Goal: Task Accomplishment & Management: Manage account settings

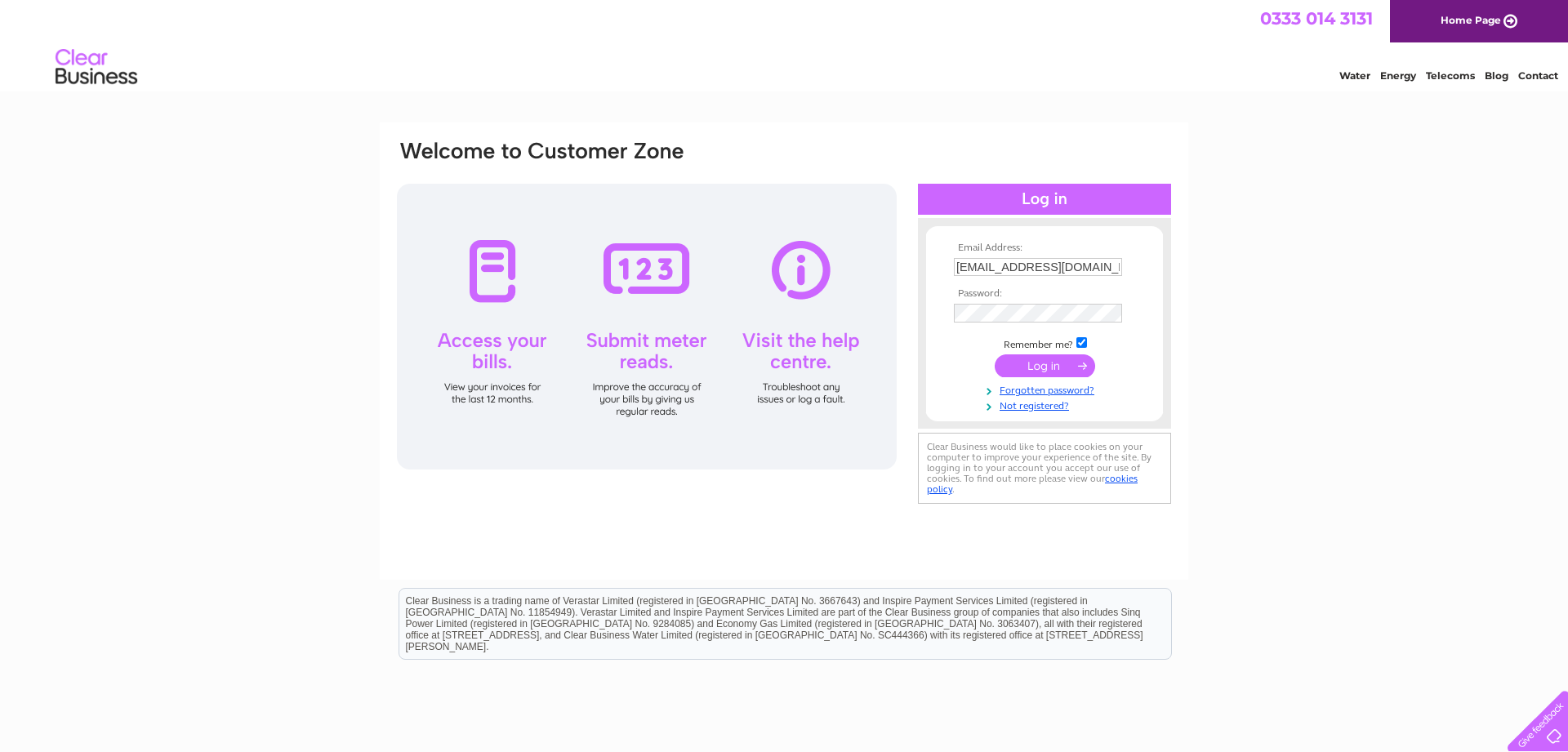
click at [1049, 371] on input "submit" at bounding box center [1045, 366] width 100 height 23
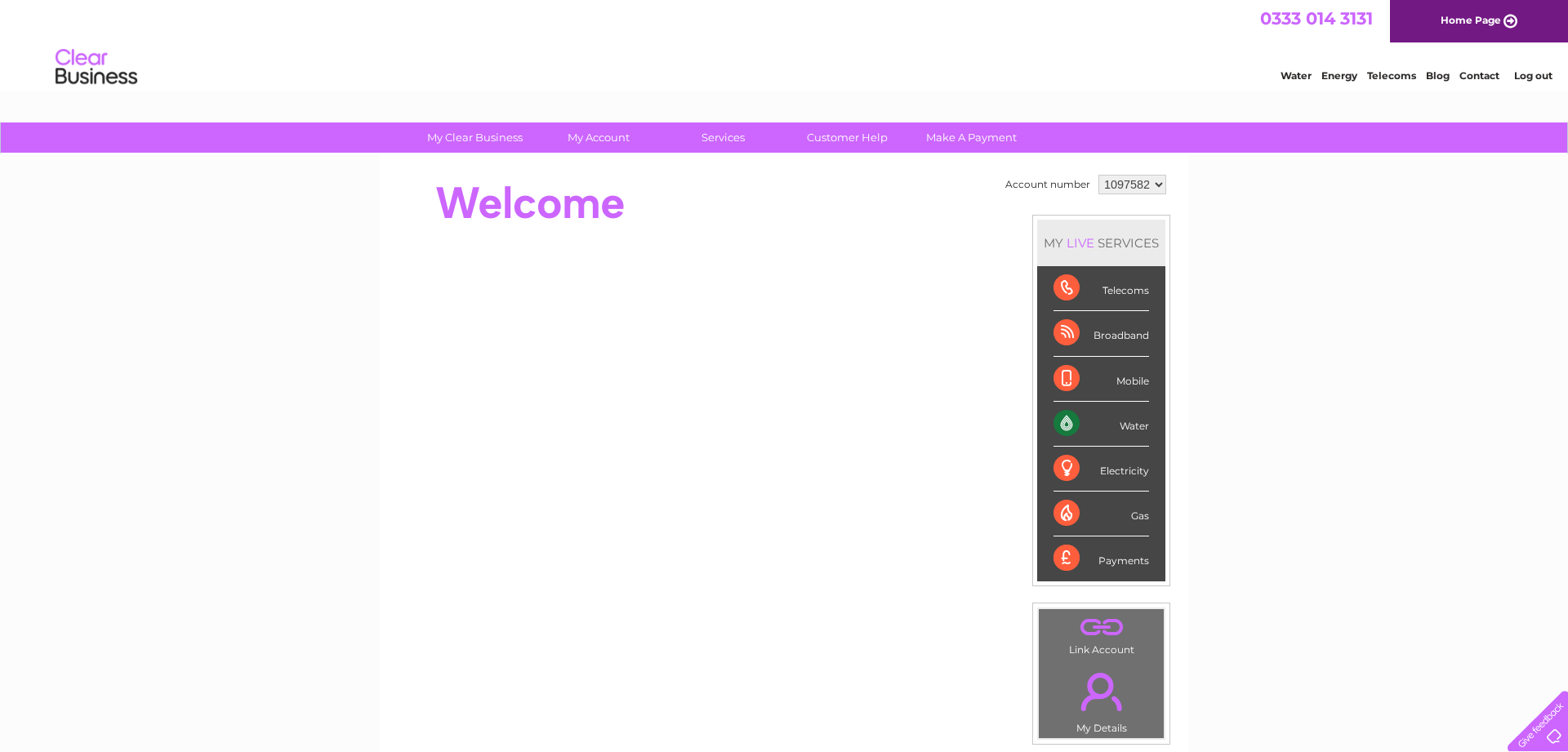
click at [1127, 430] on div "Water" at bounding box center [1101, 424] width 96 height 45
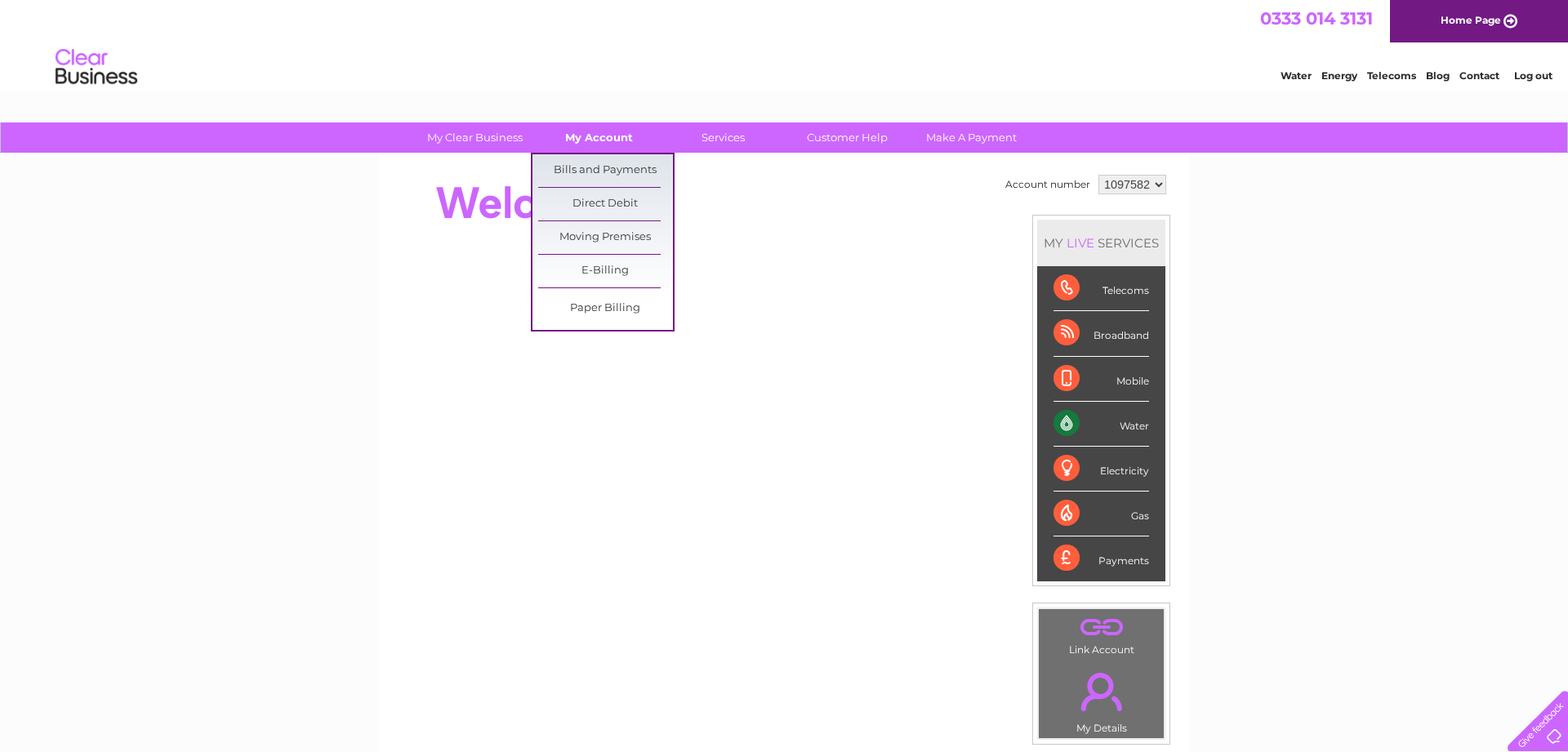
click at [586, 134] on link "My Account" at bounding box center [599, 138] width 135 height 30
click at [600, 171] on link "Bills and Payments" at bounding box center [605, 170] width 135 height 33
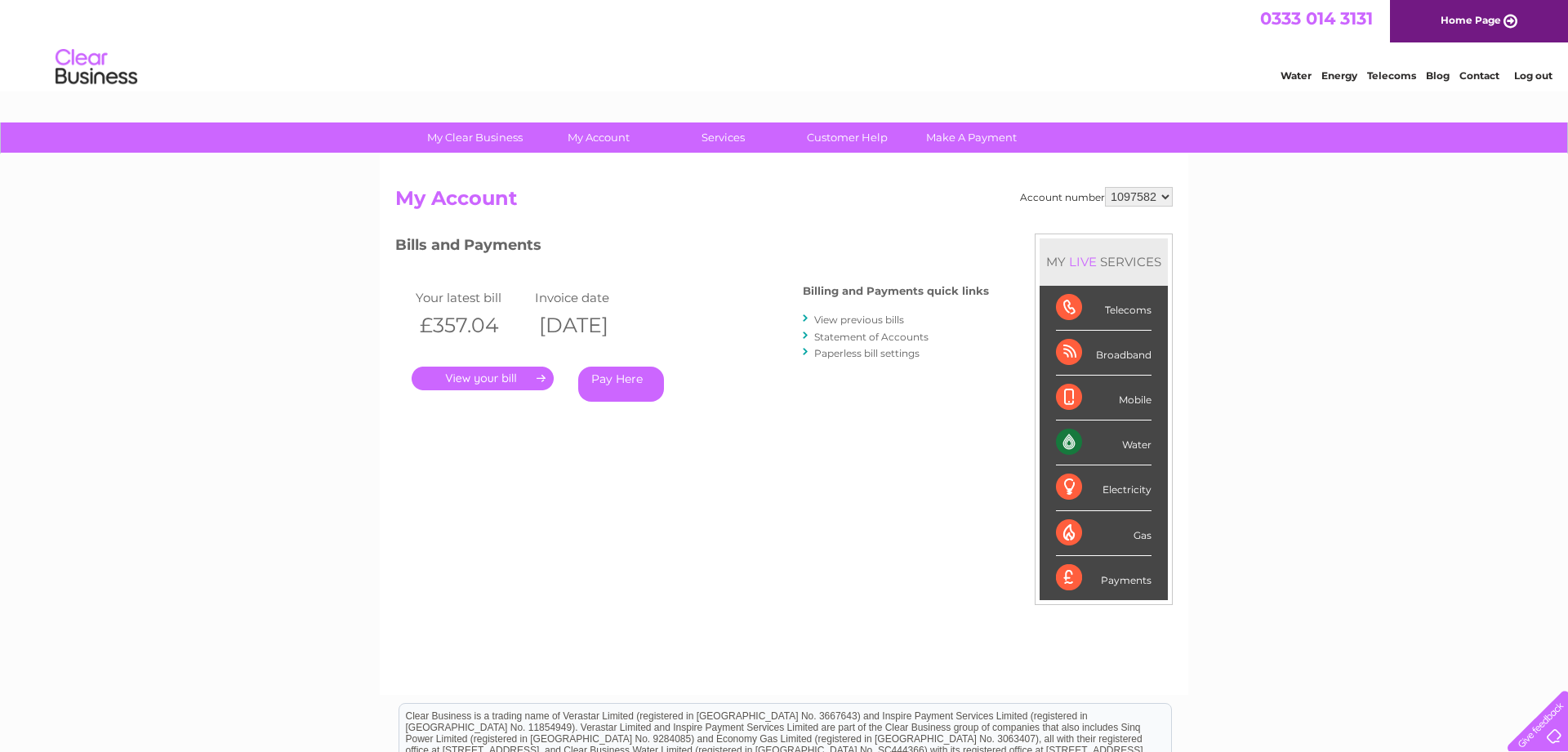
click at [492, 381] on link "." at bounding box center [483, 378] width 142 height 24
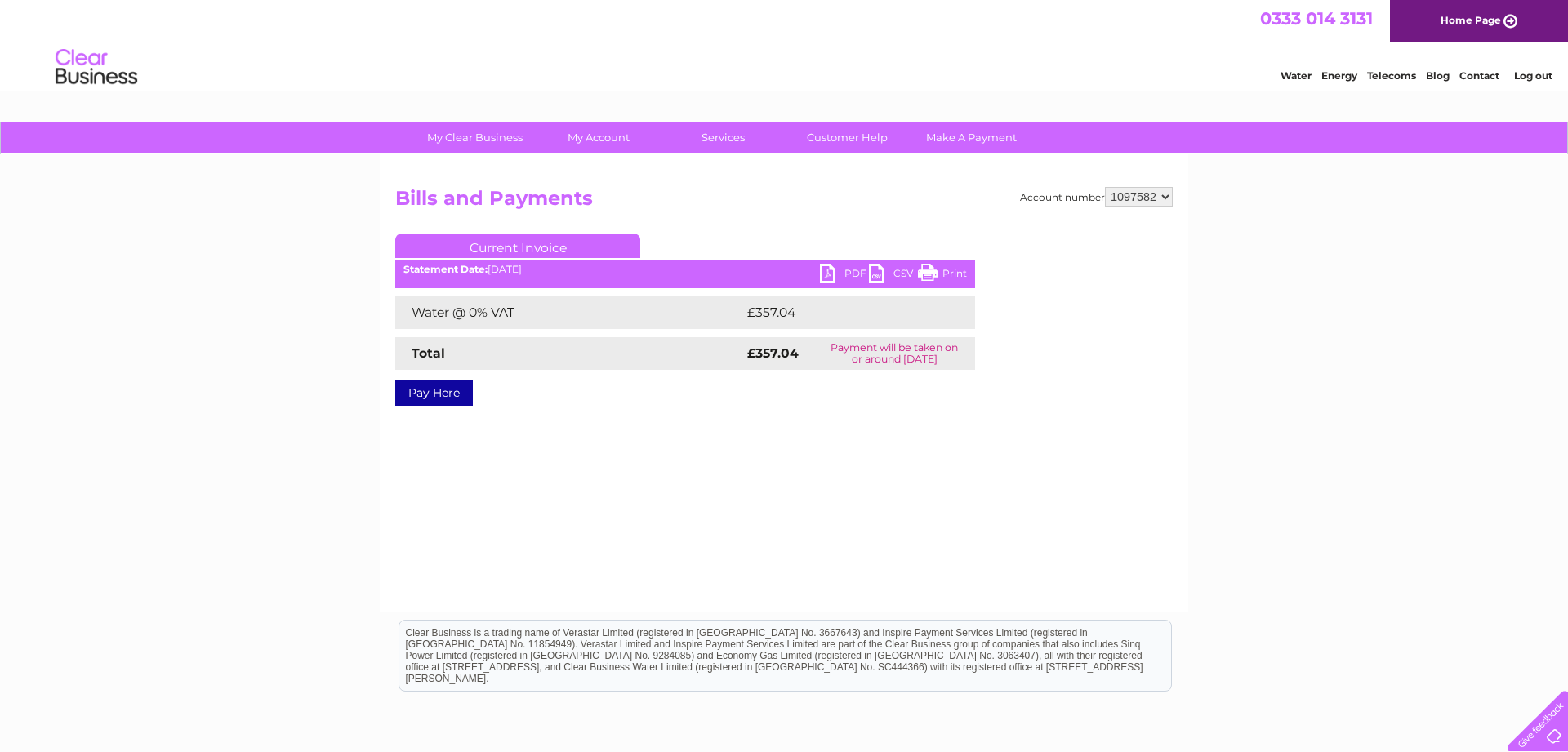
click at [928, 269] on link "Print" at bounding box center [941, 275] width 49 height 24
